Goal: Task Accomplishment & Management: Manage account settings

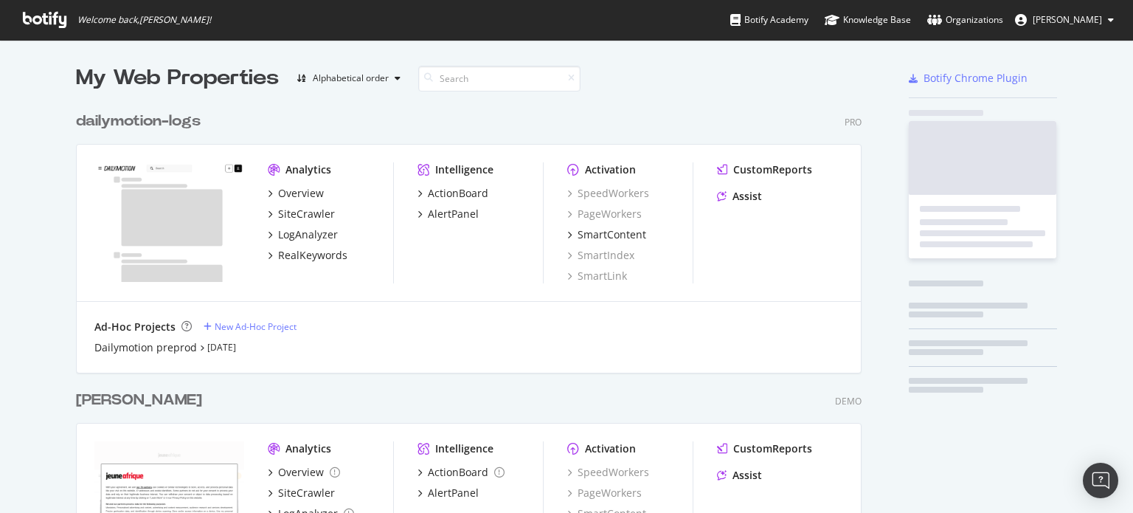
scroll to position [525, 785]
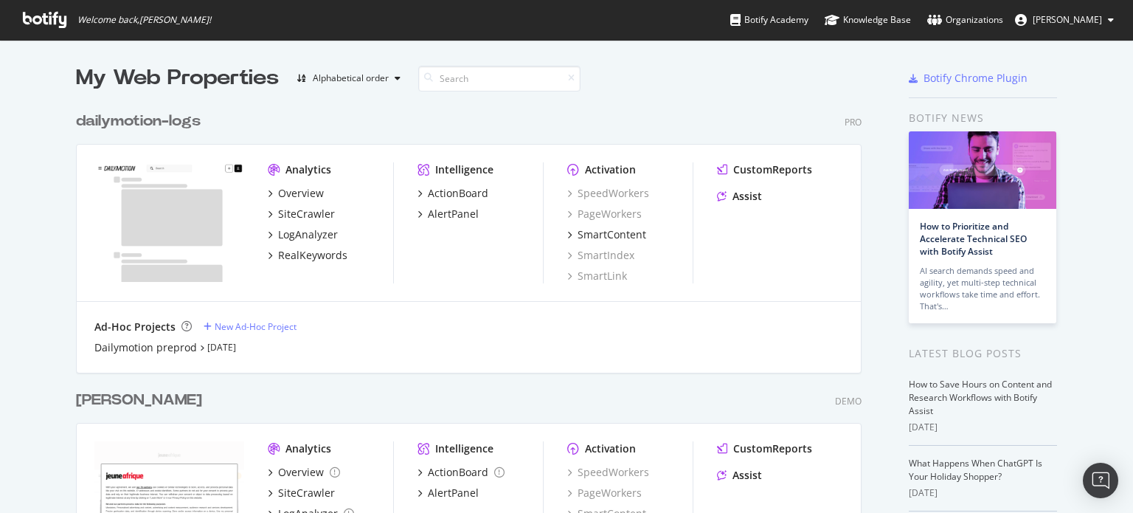
click at [81, 398] on div "[PERSON_NAME]" at bounding box center [139, 399] width 126 height 21
click at [1072, 18] on span "[PERSON_NAME]" at bounding box center [1067, 19] width 69 height 13
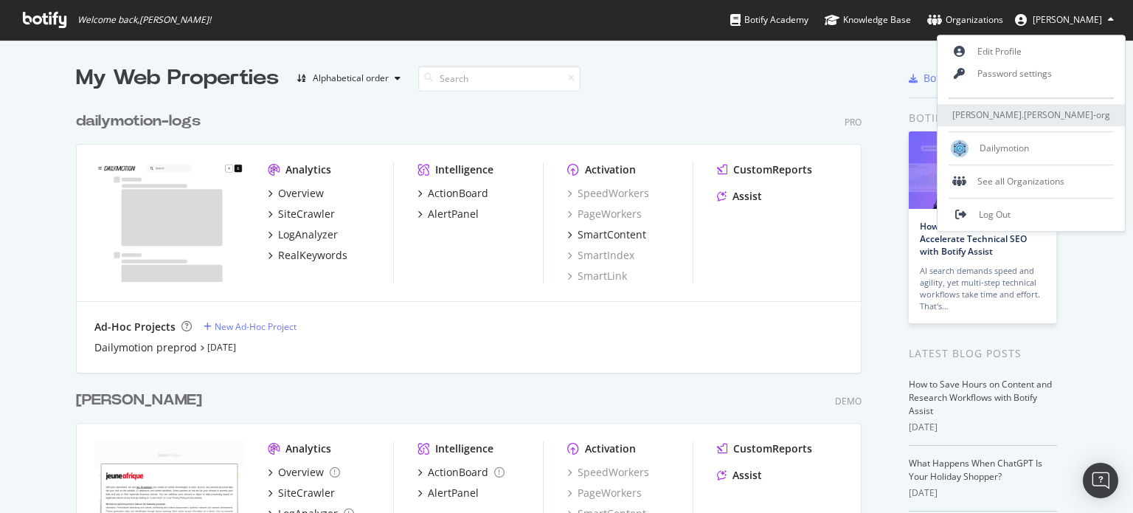
click at [1066, 117] on span "benjamin.bussiere-org" at bounding box center [1031, 115] width 158 height 13
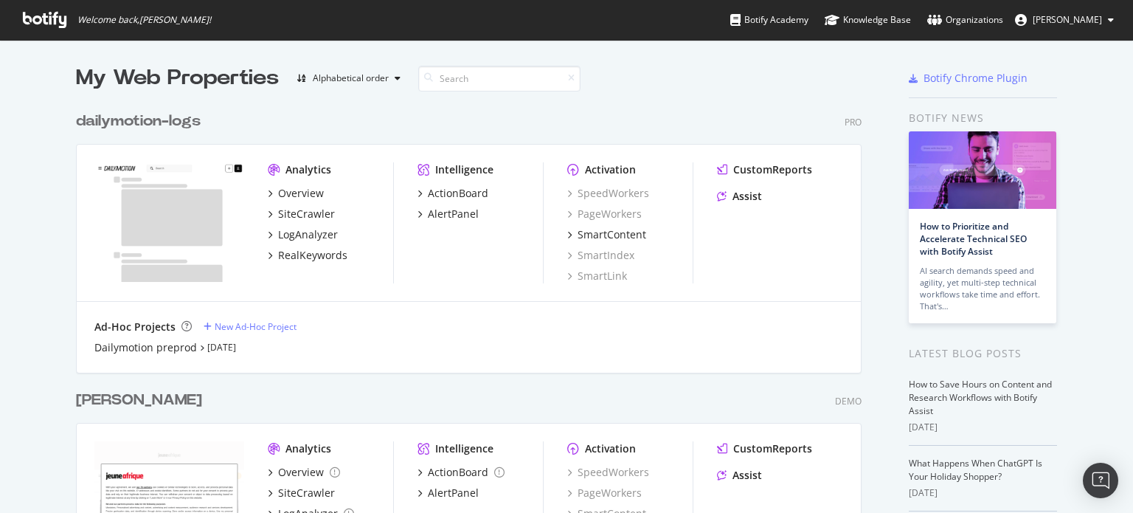
click at [1065, 20] on span "[PERSON_NAME]" at bounding box center [1067, 19] width 69 height 13
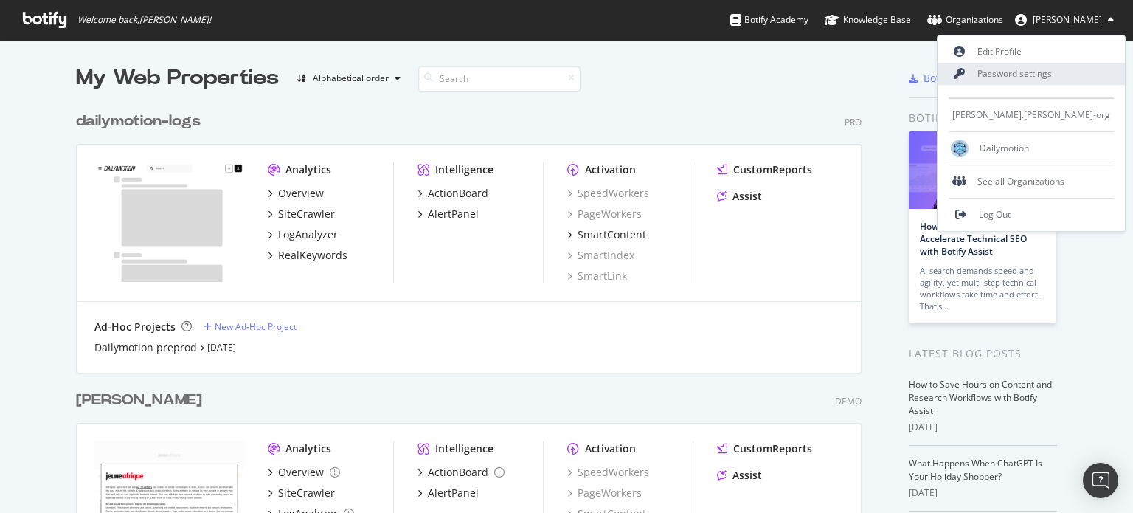
click at [1062, 73] on link "Password settings" at bounding box center [1030, 74] width 187 height 22
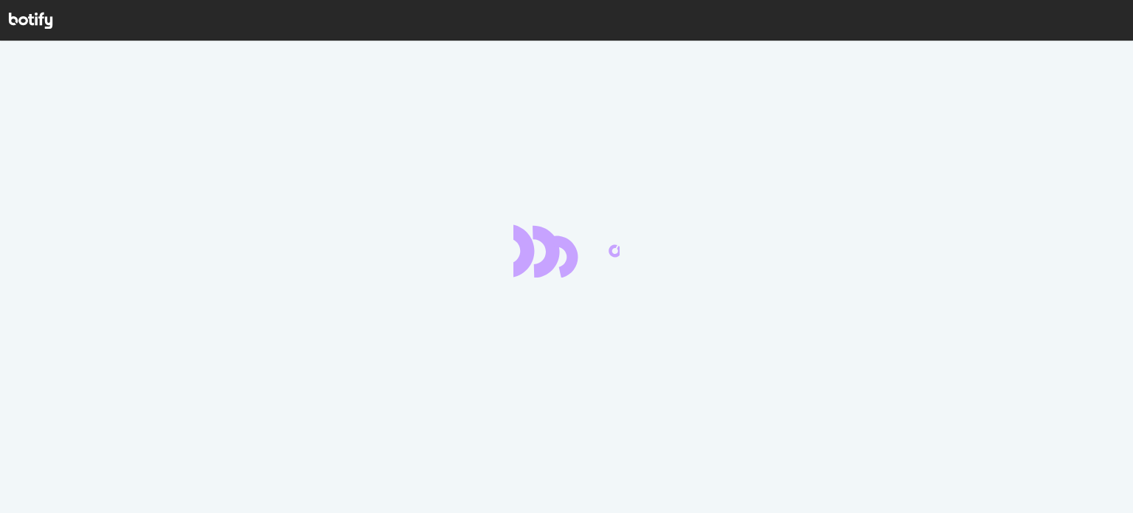
scroll to position [3, 0]
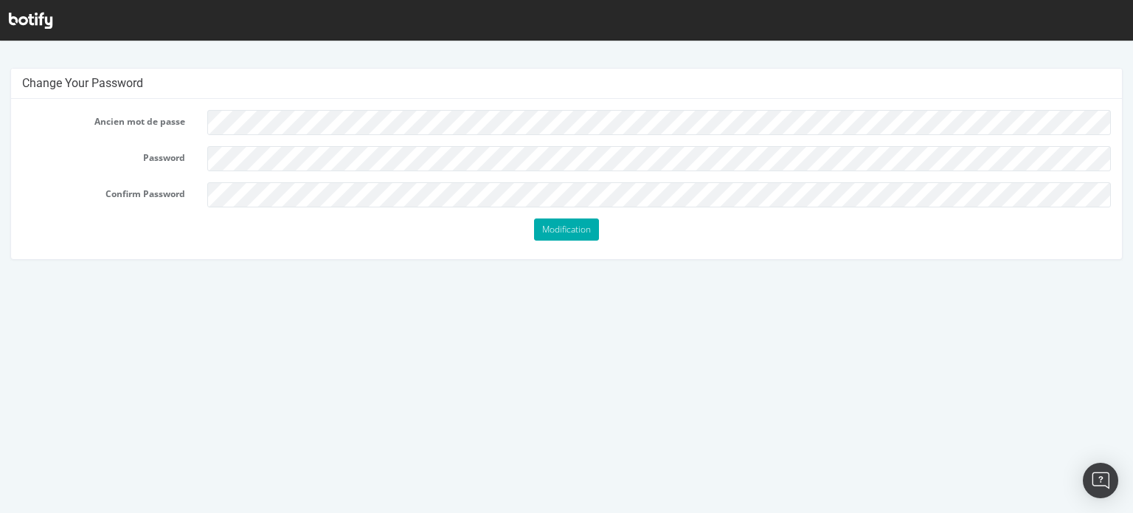
click at [253, 237] on p "Modification" at bounding box center [566, 229] width 1089 height 22
click at [566, 231] on input "Modification" at bounding box center [566, 229] width 65 height 22
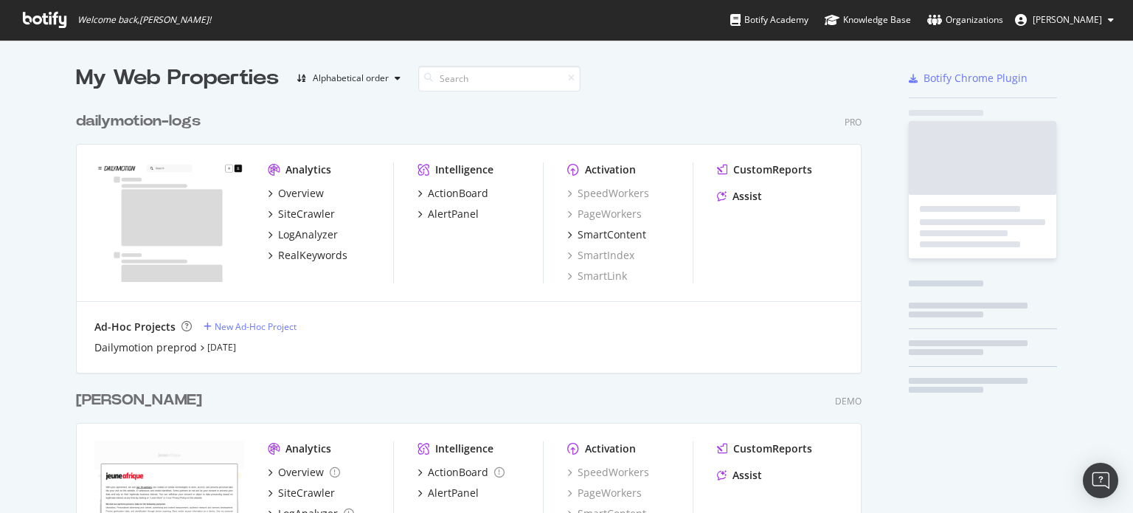
scroll to position [502, 1110]
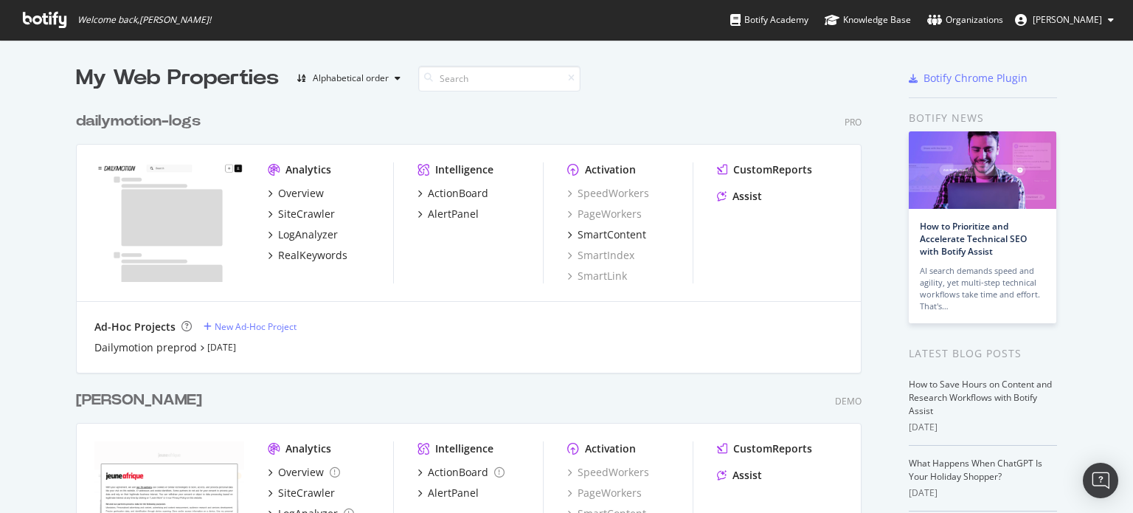
click at [1105, 14] on button "[PERSON_NAME]" at bounding box center [1064, 20] width 122 height 24
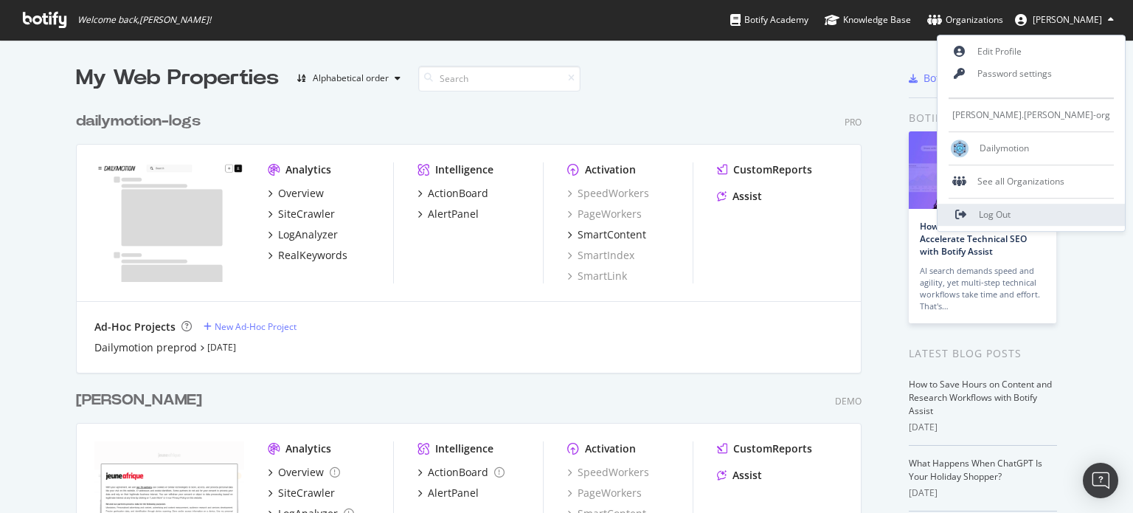
click at [1010, 214] on span "Log Out" at bounding box center [995, 215] width 32 height 13
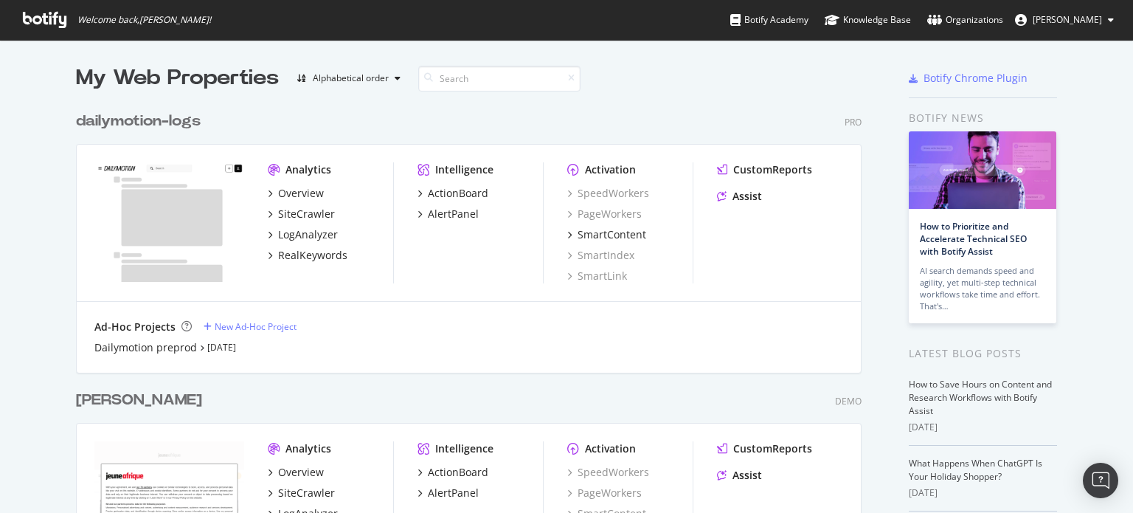
scroll to position [502, 1110]
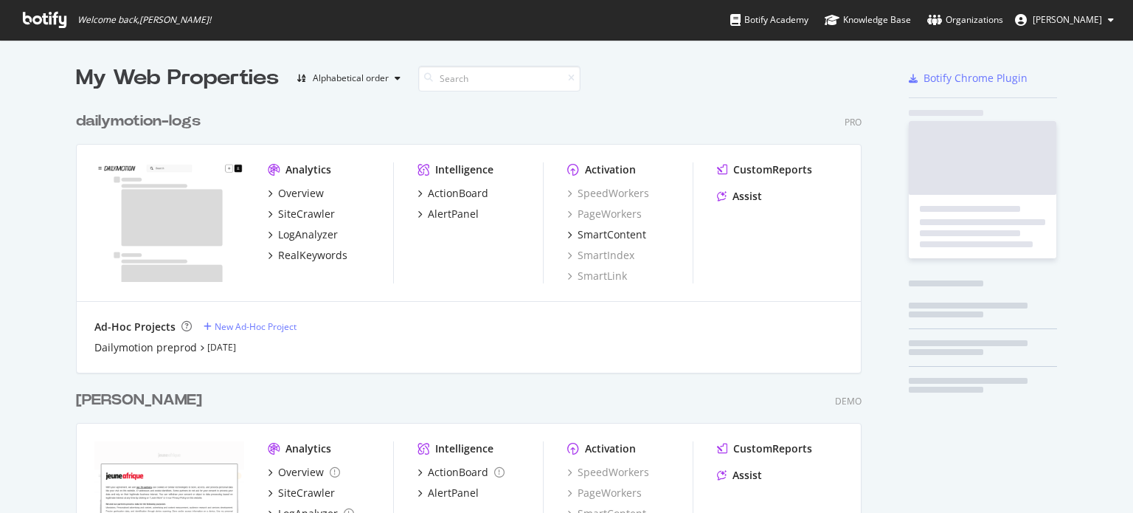
scroll to position [502, 1110]
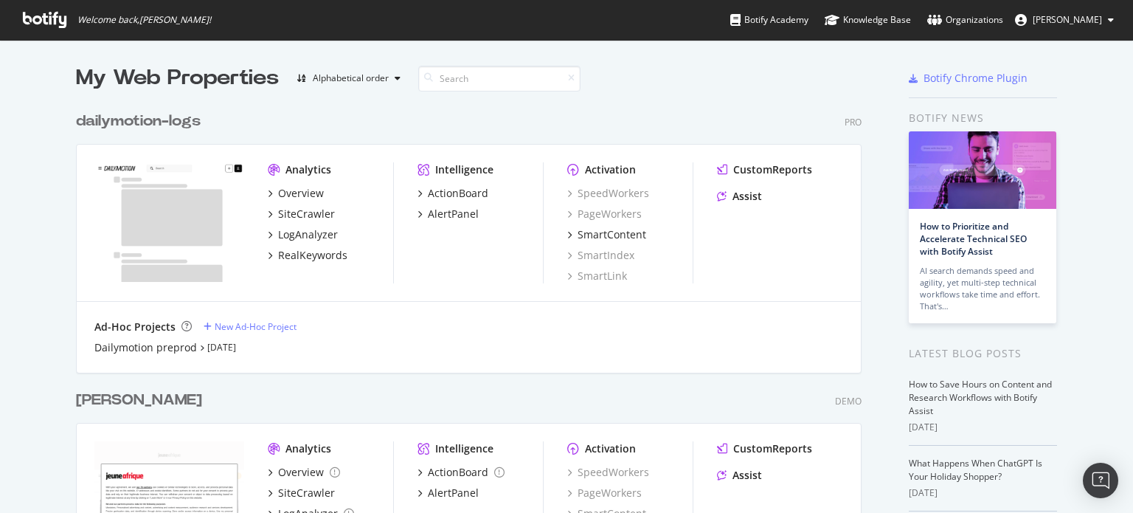
click at [1080, 24] on span "[PERSON_NAME]" at bounding box center [1067, 19] width 69 height 13
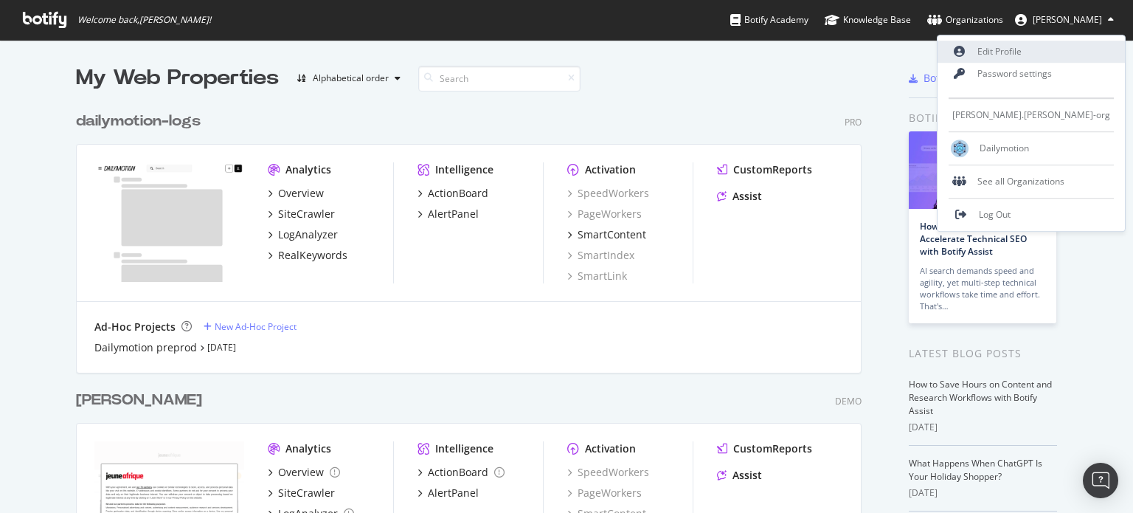
click at [1074, 49] on link "Edit Profile" at bounding box center [1030, 52] width 187 height 22
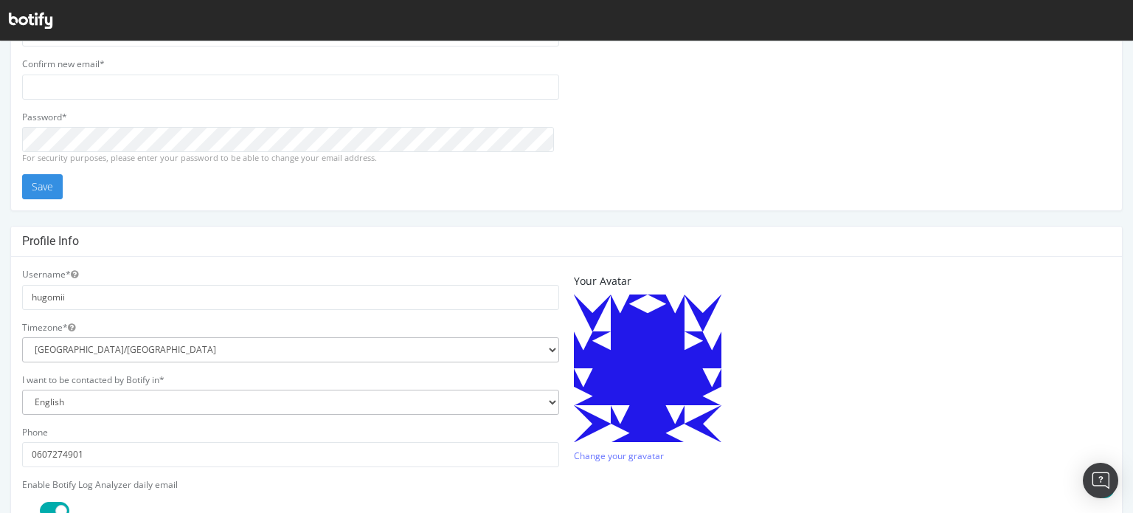
scroll to position [221, 0]
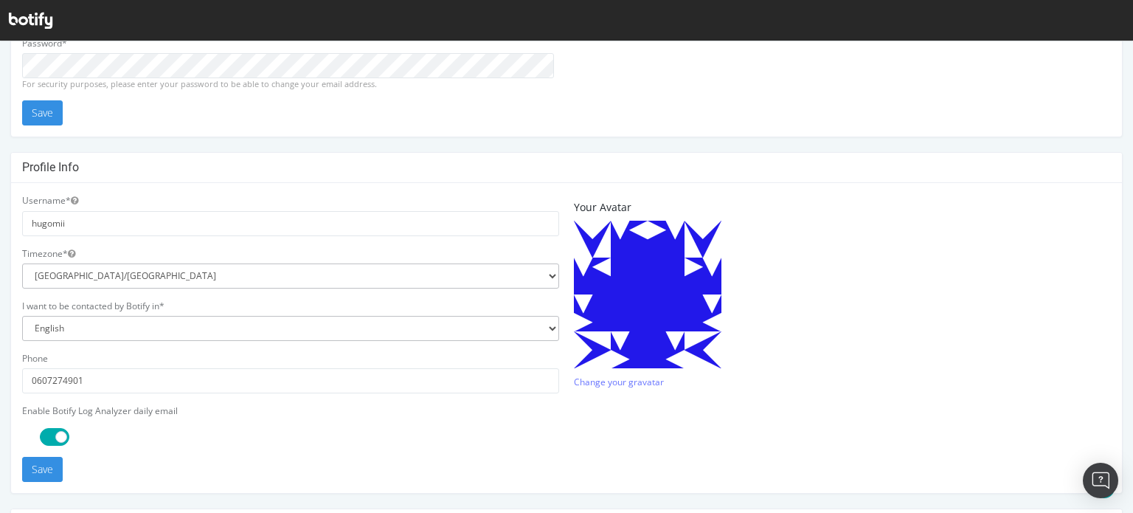
type input "[EMAIL_ADDRESS][DOMAIN_NAME]"
click at [117, 272] on select "[GEOGRAPHIC_DATA]/[GEOGRAPHIC_DATA] [GEOGRAPHIC_DATA]/[GEOGRAPHIC_DATA] [GEOGRA…" at bounding box center [290, 275] width 537 height 25
select select "Europe/[GEOGRAPHIC_DATA]"
click at [22, 263] on select "[GEOGRAPHIC_DATA]/[GEOGRAPHIC_DATA] [GEOGRAPHIC_DATA]/[GEOGRAPHIC_DATA] [GEOGRA…" at bounding box center [290, 275] width 537 height 25
click at [143, 323] on select "English French Japanese" at bounding box center [290, 328] width 537 height 25
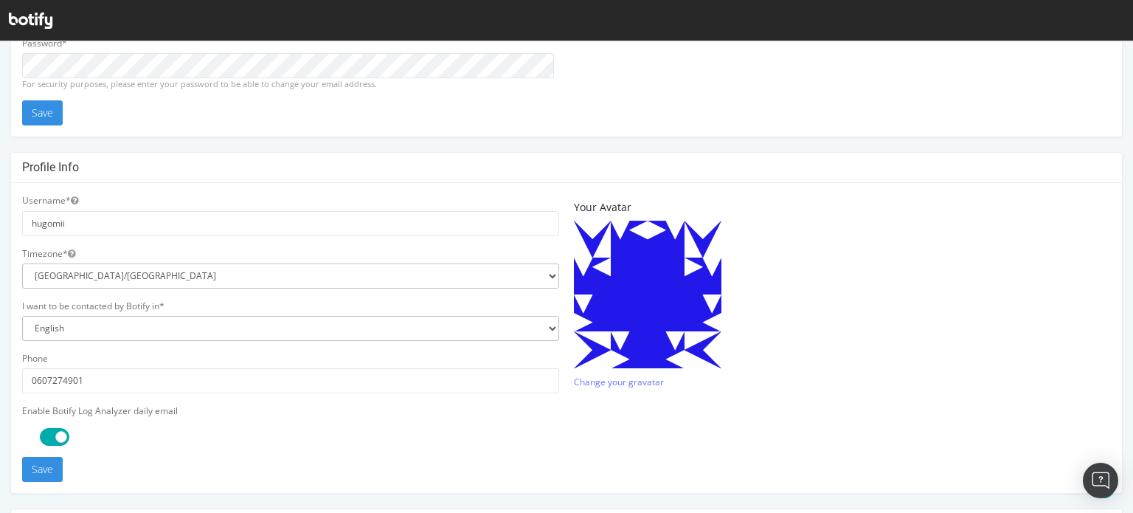
select select "1"
click at [22, 316] on select "English French Japanese" at bounding box center [290, 328] width 537 height 25
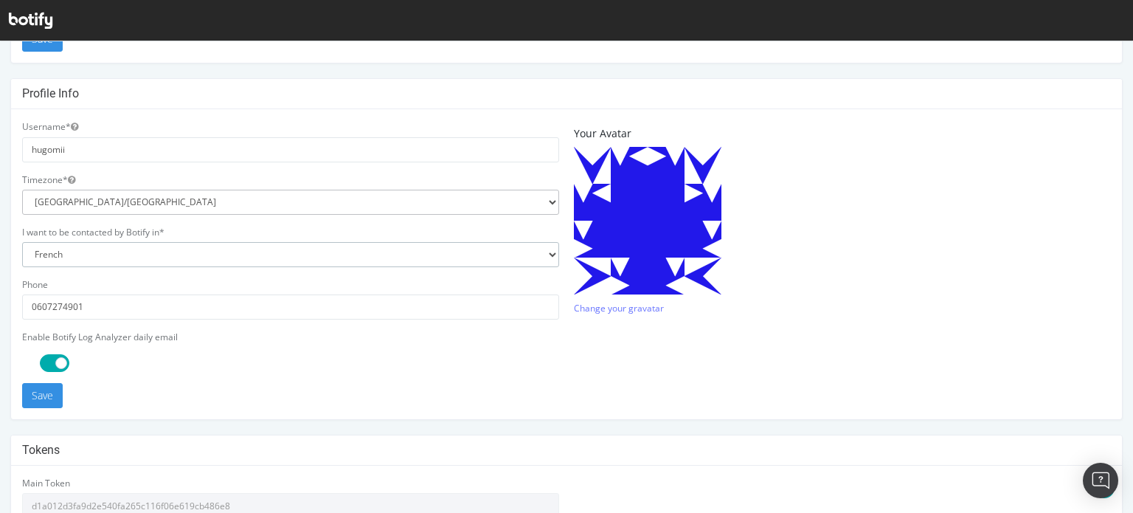
scroll to position [443, 0]
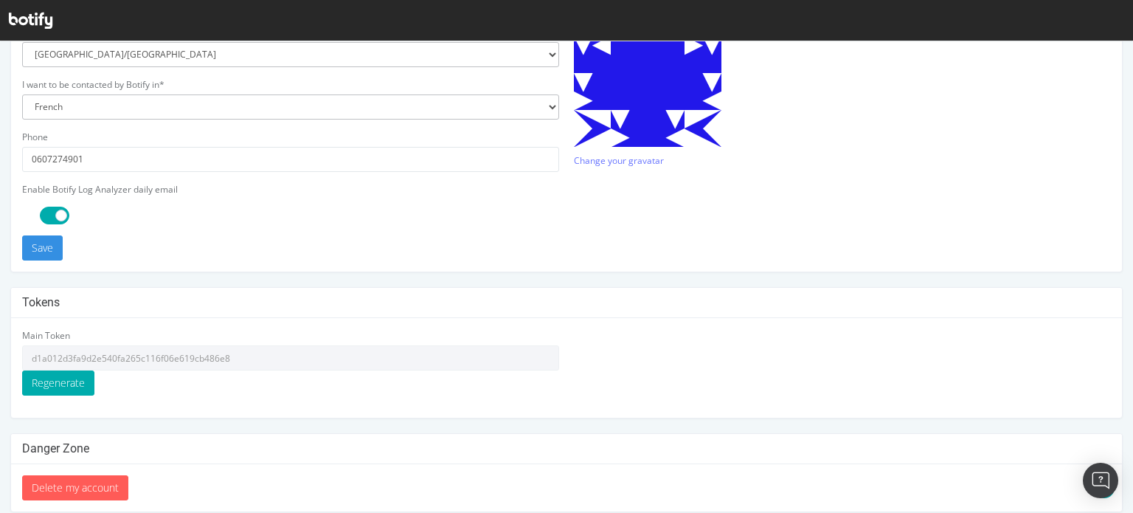
click at [53, 212] on span at bounding box center [55, 216] width 30 height 18
click at [60, 221] on span at bounding box center [55, 216] width 30 height 18
click at [47, 246] on button "Save" at bounding box center [42, 247] width 41 height 25
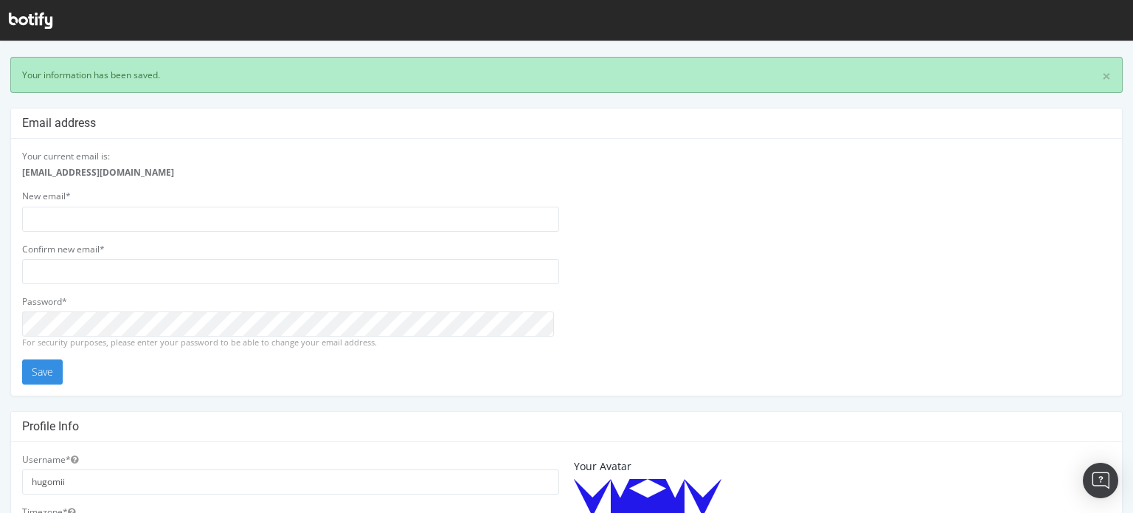
scroll to position [0, 0]
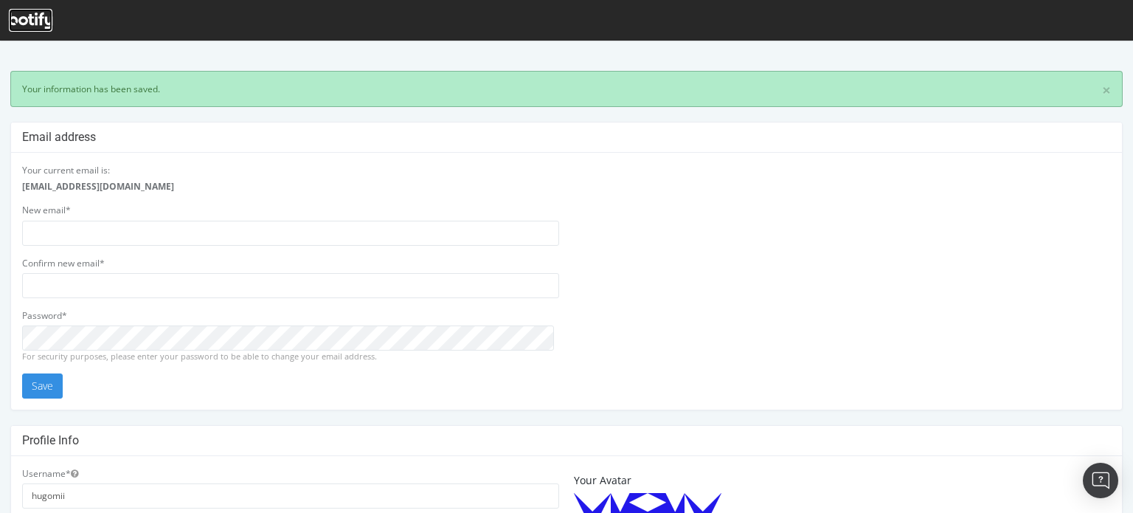
click at [38, 23] on icon at bounding box center [31, 21] width 44 height 16
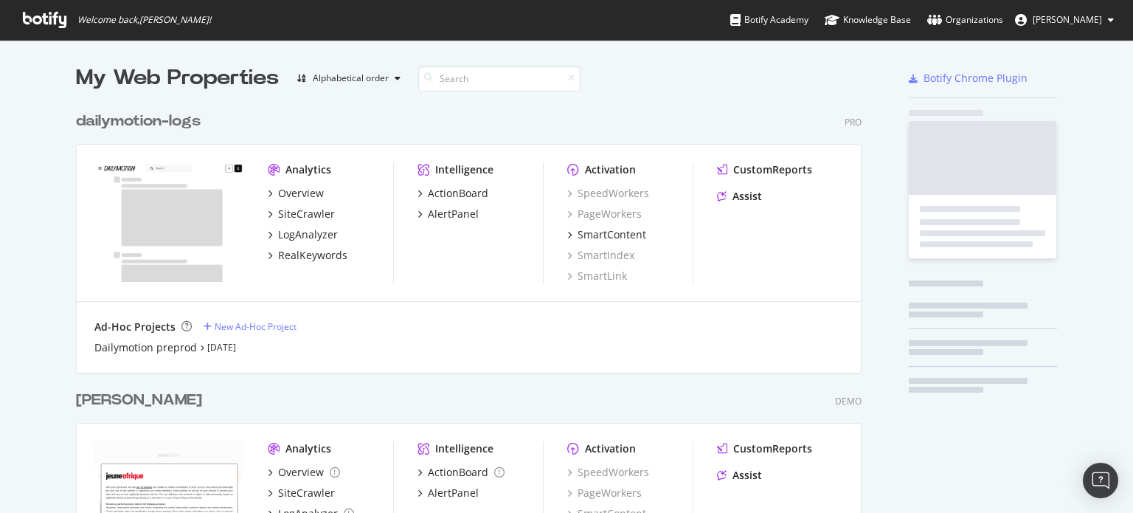
scroll to position [525, 785]
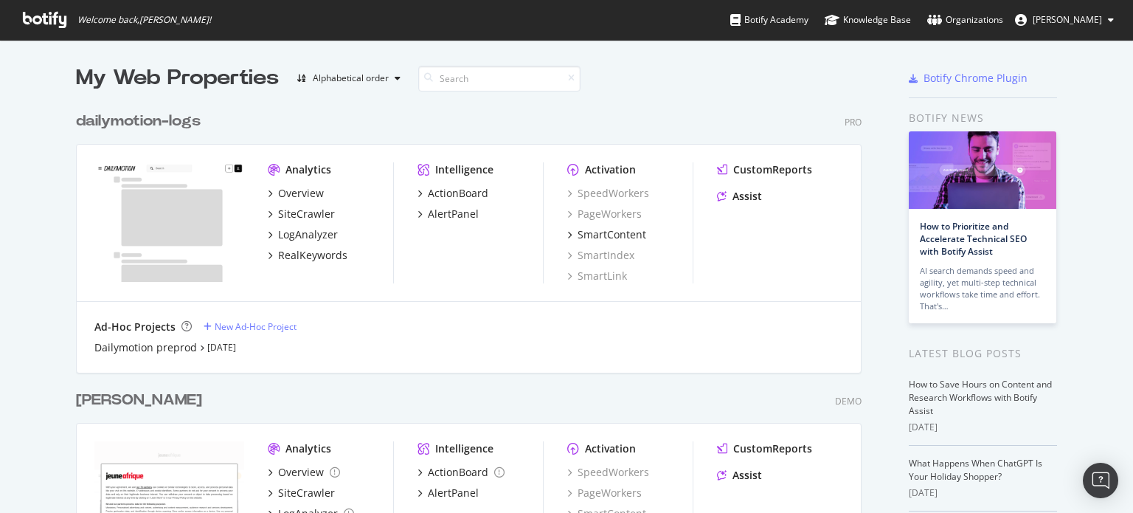
click at [1070, 15] on span "[PERSON_NAME]" at bounding box center [1067, 19] width 69 height 13
click at [1092, 486] on img "Open Intercom Messenger" at bounding box center [1100, 480] width 19 height 19
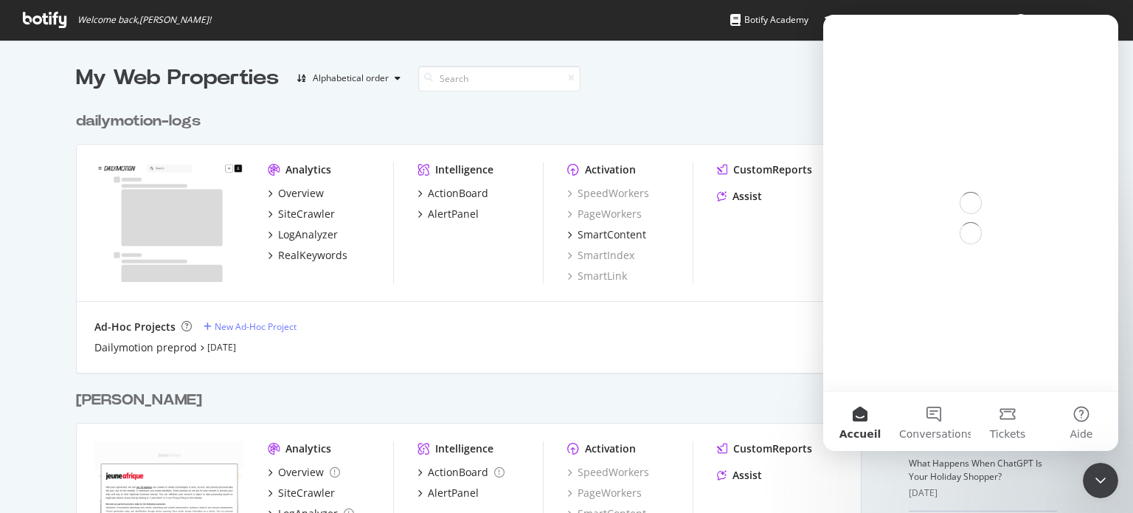
scroll to position [0, 0]
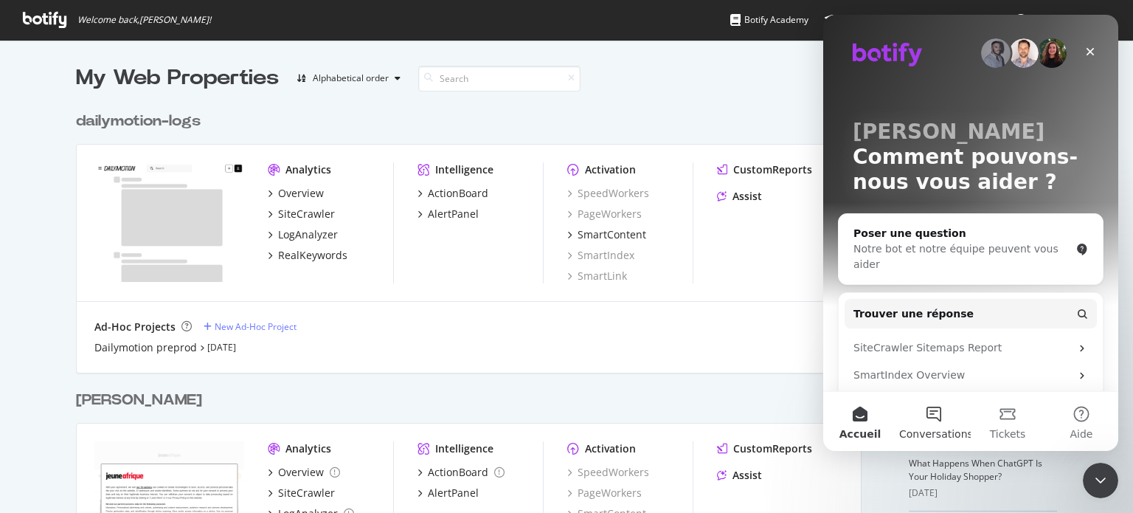
click at [934, 423] on button "Conversations" at bounding box center [934, 421] width 74 height 59
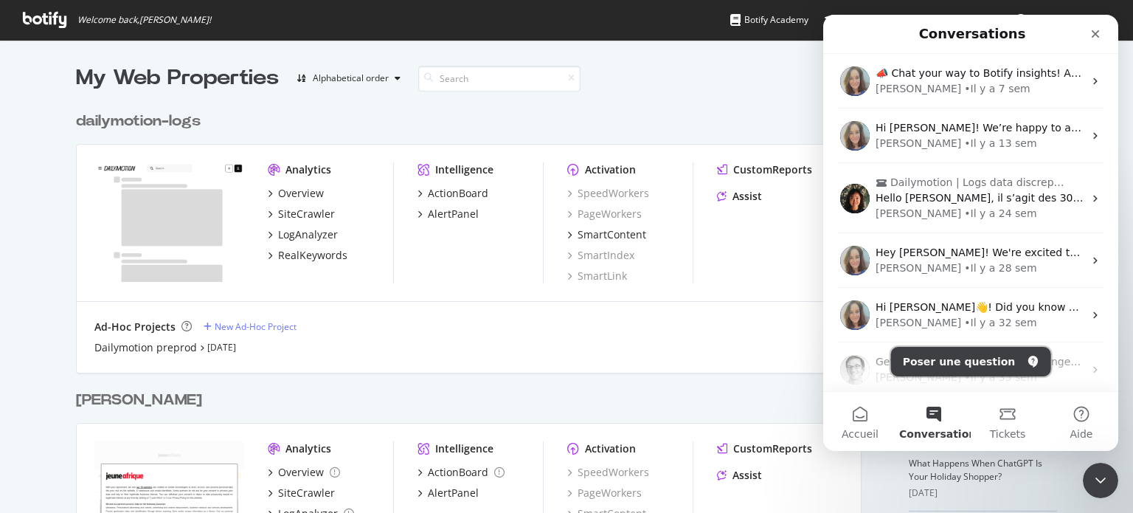
click at [964, 359] on button "Poser une question" at bounding box center [971, 362] width 160 height 30
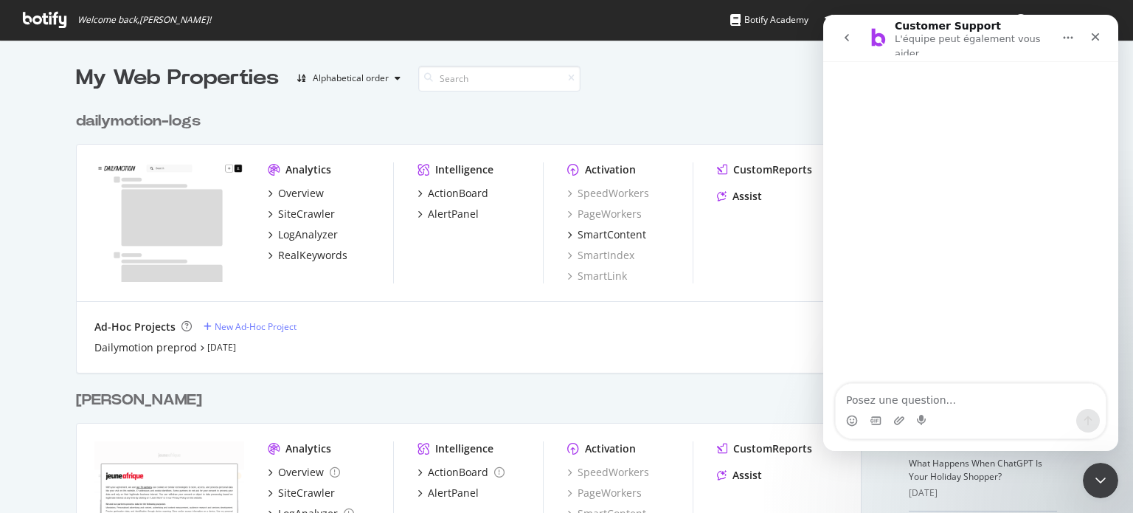
click at [1066, 35] on icon "Accueil" at bounding box center [1068, 38] width 12 height 12
click at [1089, 33] on icon "Fermer" at bounding box center [1095, 37] width 12 height 12
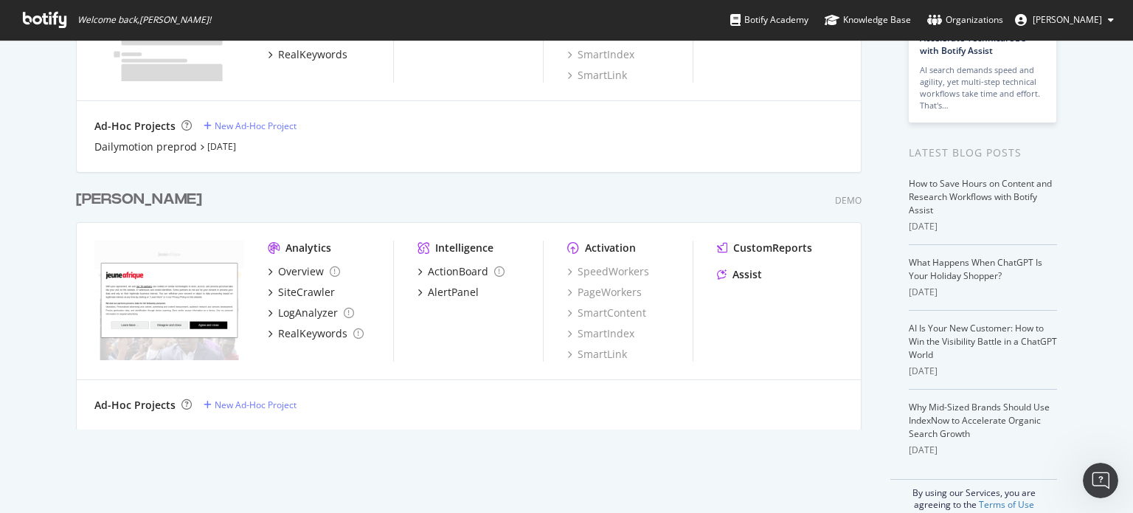
scroll to position [221, 0]
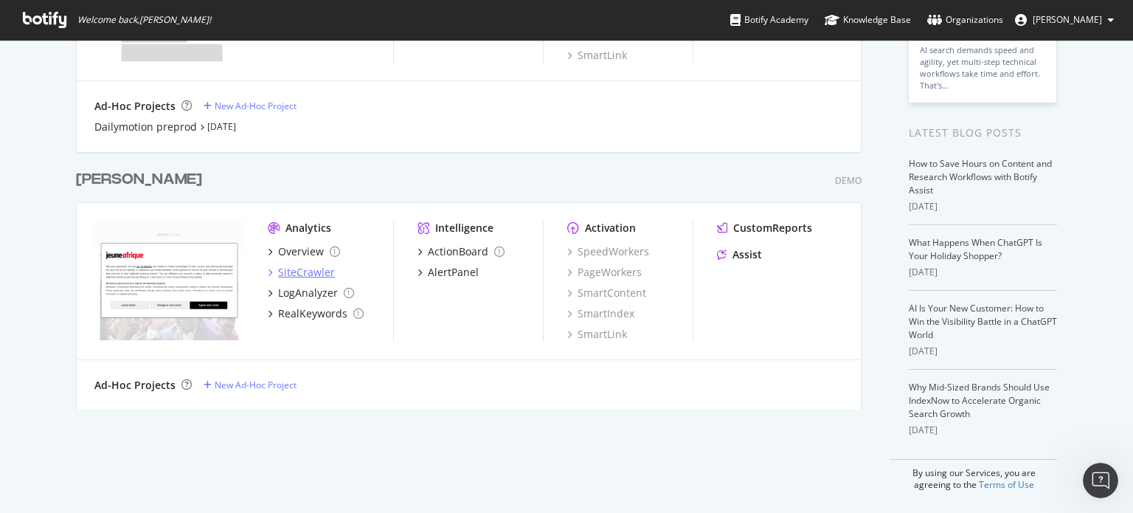
click at [304, 268] on div "SiteCrawler" at bounding box center [306, 272] width 57 height 15
